Goal: Entertainment & Leisure: Consume media (video, audio)

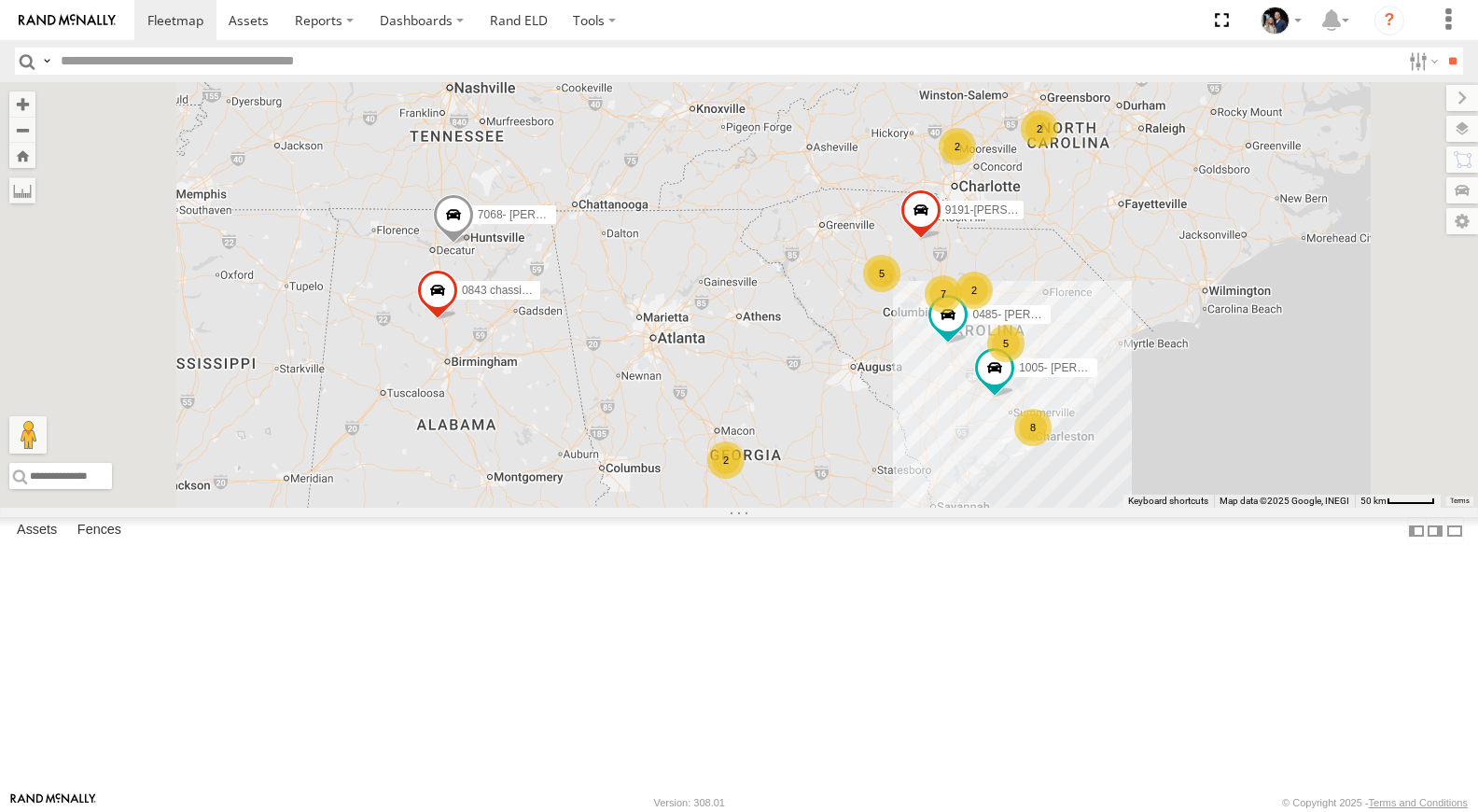
click at [0, 0] on link at bounding box center [0, 0] width 0 height 0
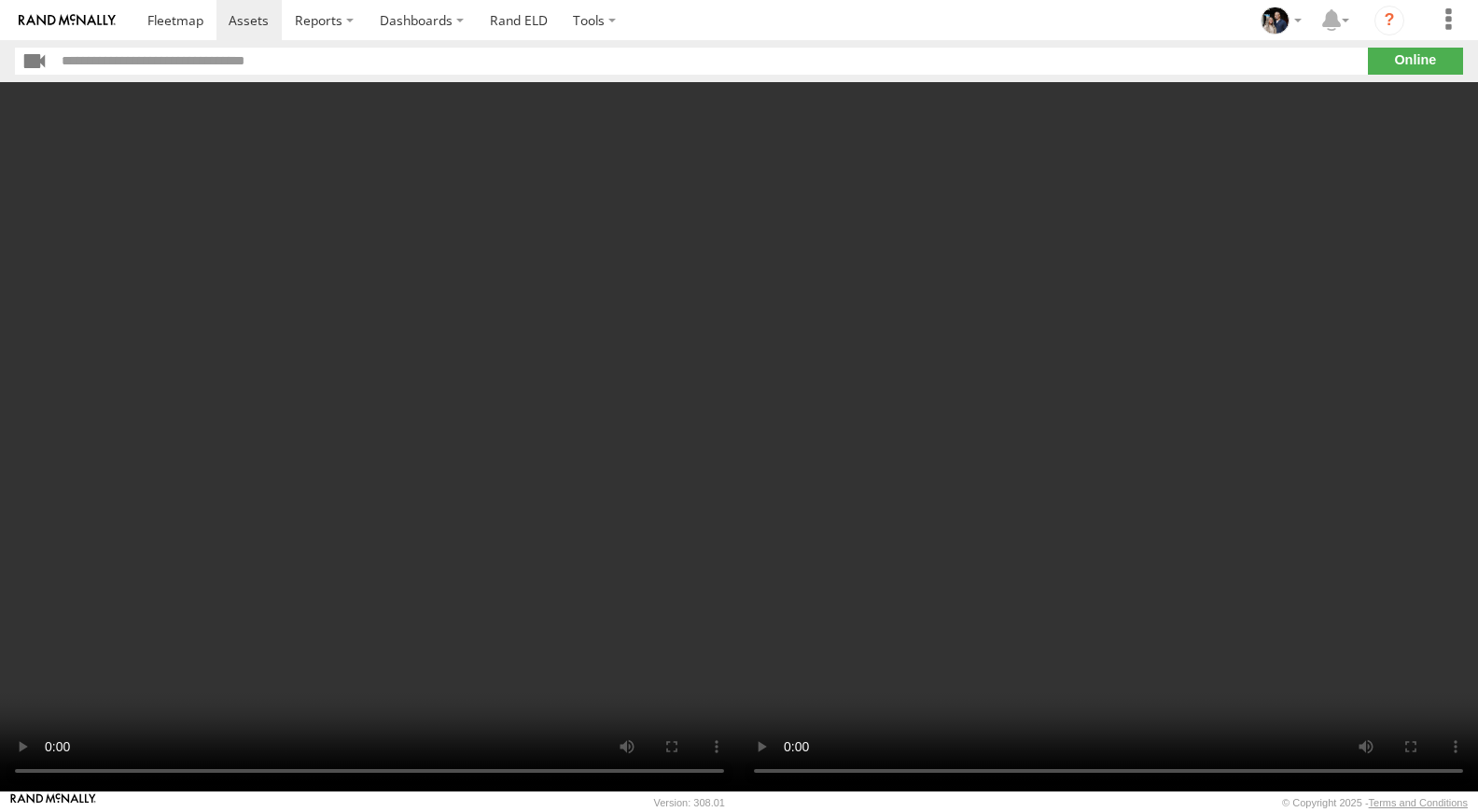
click at [19, 740] on video at bounding box center [370, 436] width 739 height 709
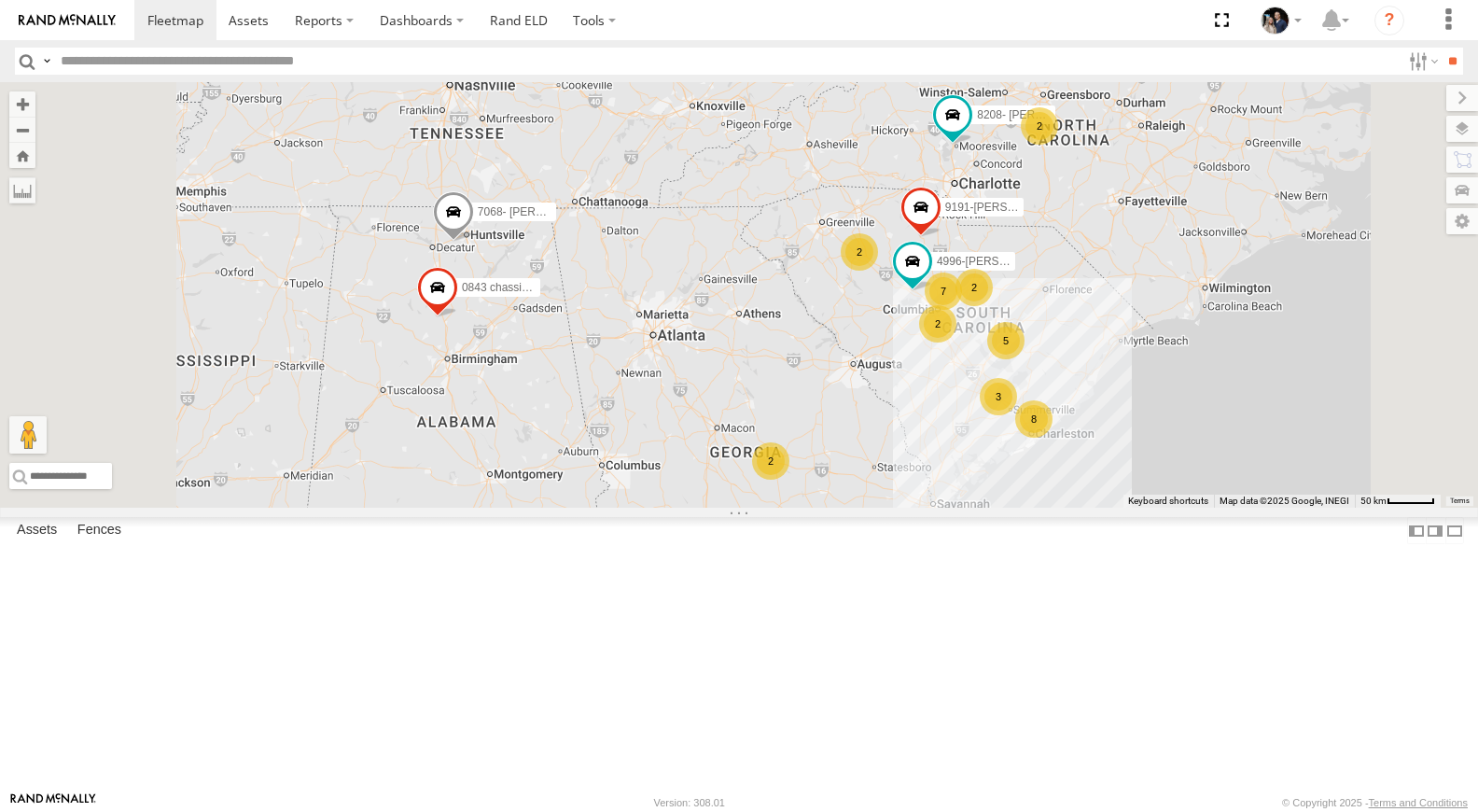
click at [0, 0] on link at bounding box center [0, 0] width 0 height 0
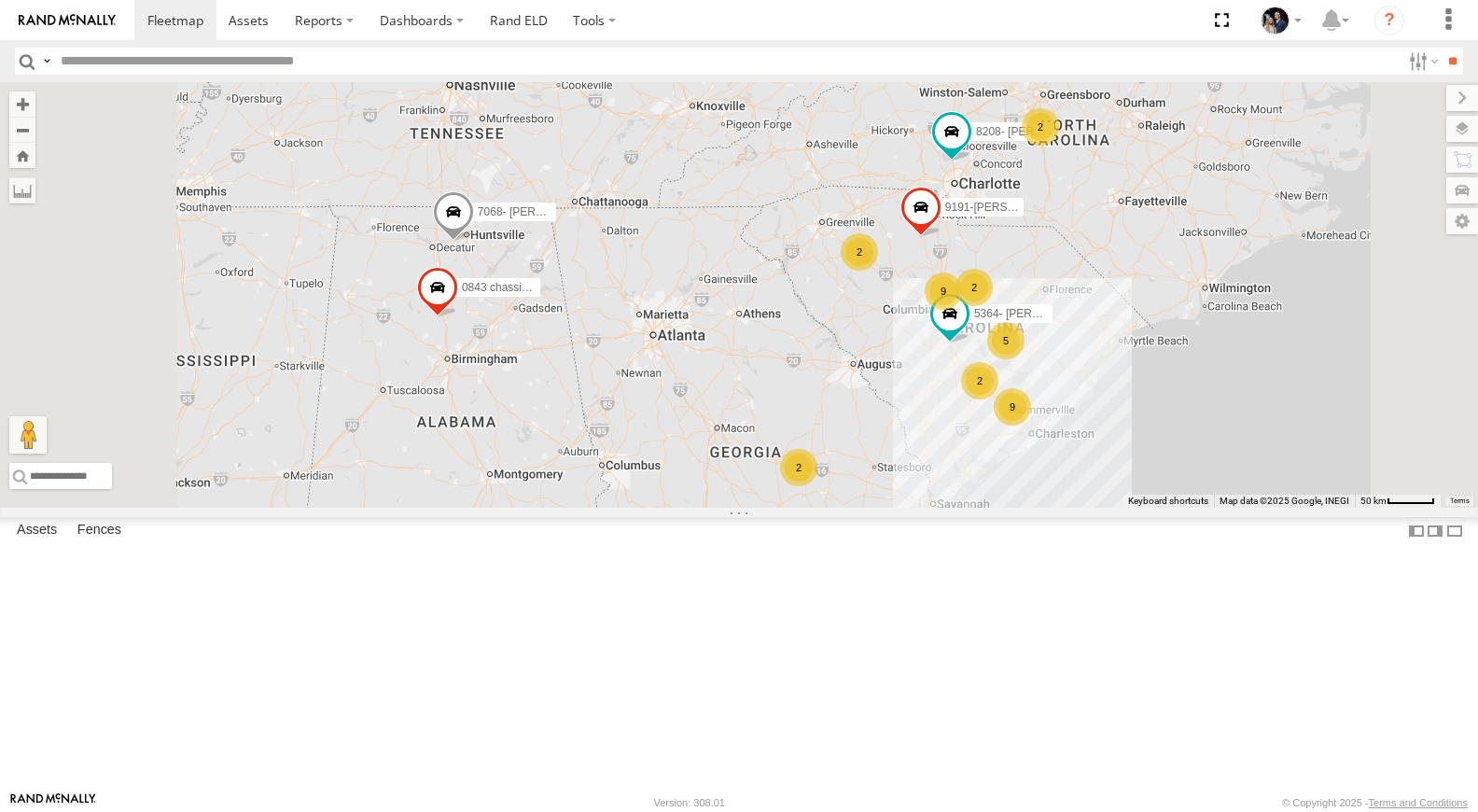
click at [0, 0] on link at bounding box center [0, 0] width 0 height 0
